Goal: Information Seeking & Learning: Find specific fact

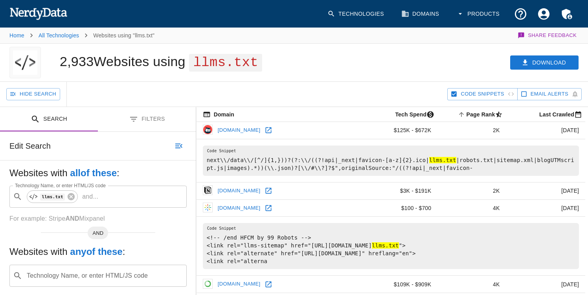
scroll to position [57, 0]
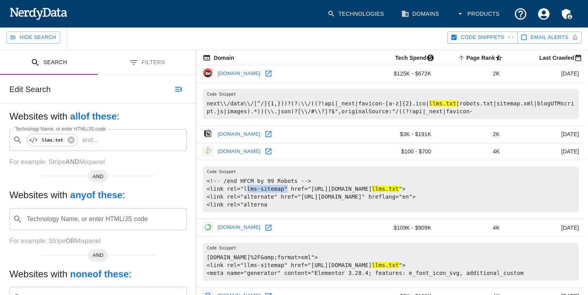
drag, startPoint x: 244, startPoint y: 196, endPoint x: 283, endPoint y: 198, distance: 39.3
click at [283, 198] on pre "<!-- /end HFCM by 99 Robots --> <link rel="llms-sitemap" href="[URL][DOMAIN_NAM…" at bounding box center [391, 189] width 376 height 46
copy pre "llms-sitemap"
click at [74, 140] on icon at bounding box center [71, 139] width 7 height 7
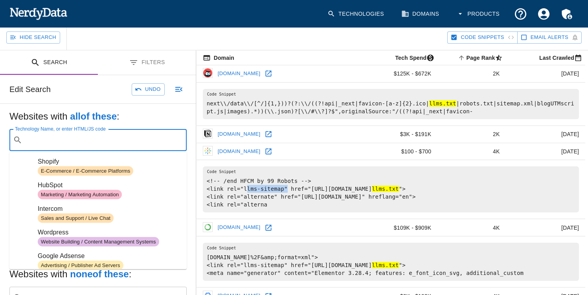
click at [74, 140] on input "Technology Name, or enter HTML/JS code" at bounding box center [105, 139] width 158 height 15
paste input "llms-sitemap"
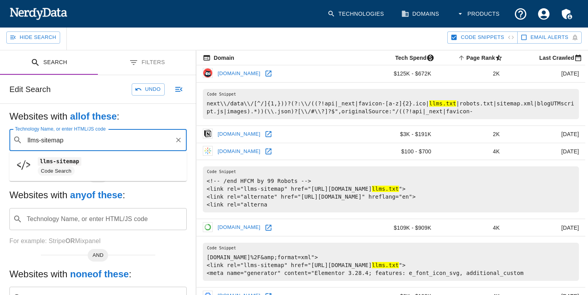
type input "llms-sitemap"
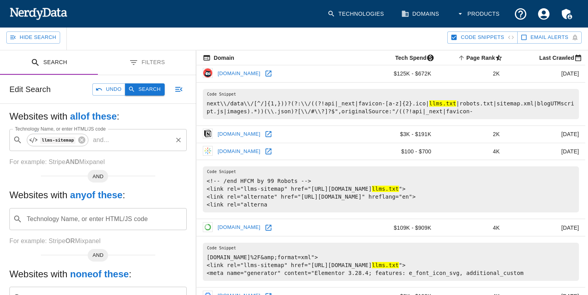
click at [141, 86] on button "Search" at bounding box center [144, 89] width 39 height 12
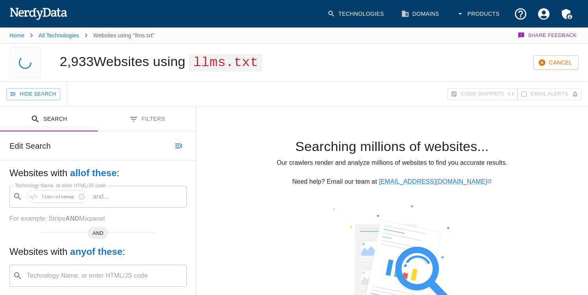
scroll to position [0, 0]
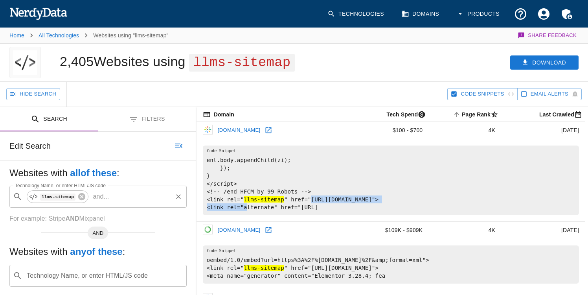
copy pre "[URL][DOMAIN_NAME]"
drag, startPoint x: 314, startPoint y: 200, endPoint x: 422, endPoint y: 199, distance: 107.7
click at [0, 0] on body "Technologies Domains Products Home All Technologies Websites using "llms-sitema…" at bounding box center [294, 204] width 588 height 408
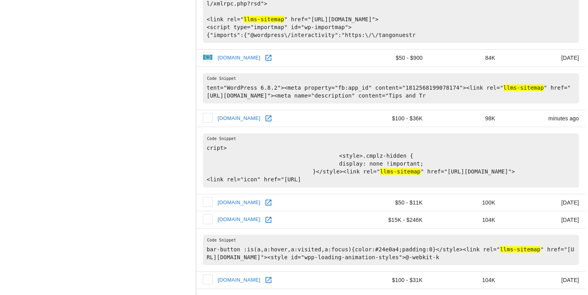
scroll to position [1142, 0]
